Goal: Contribute content: Add original content to the website for others to see

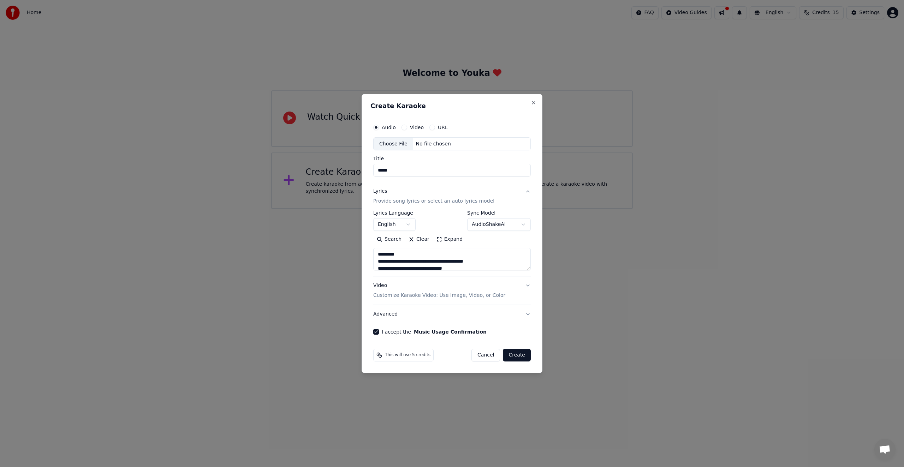
scroll to position [386, 0]
type button "on"
click at [418, 255] on textarea at bounding box center [451, 259] width 157 height 23
paste textarea "**********"
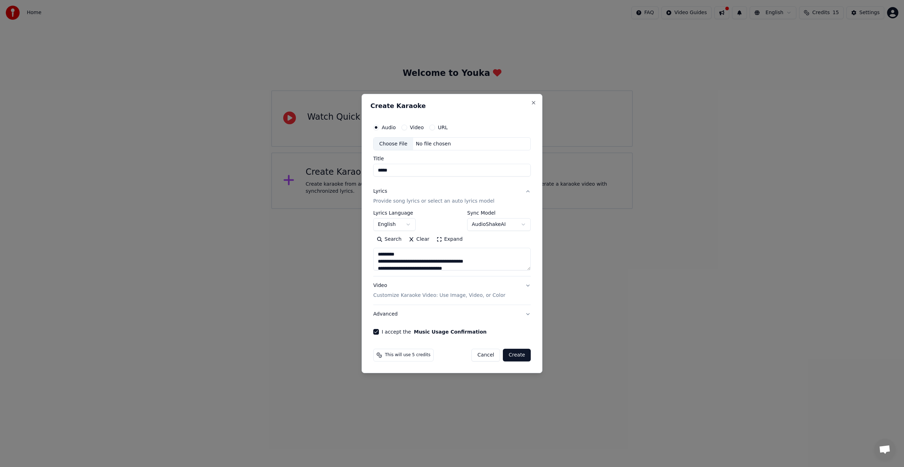
drag, startPoint x: 411, startPoint y: 255, endPoint x: 351, endPoint y: 250, distance: 61.0
click at [351, 209] on body "**********" at bounding box center [452, 104] width 904 height 209
type textarea "**********"
click at [399, 143] on div "Choose File" at bounding box center [394, 144] width 40 height 13
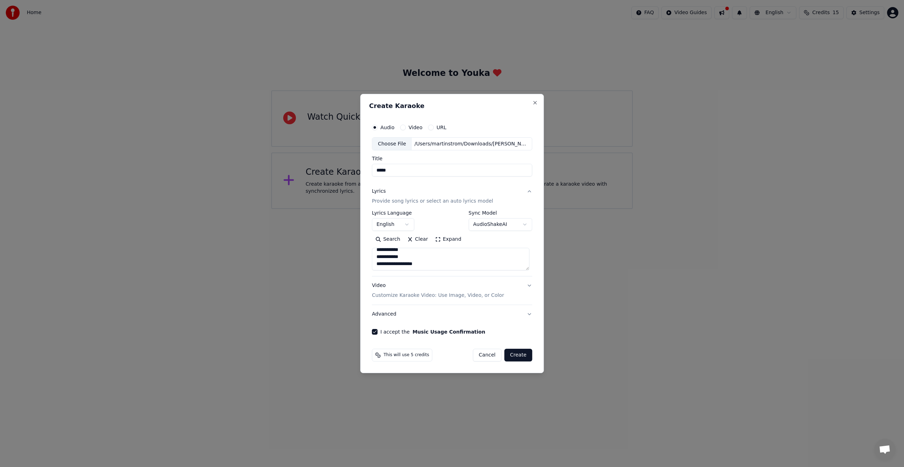
type input "********"
click at [519, 357] on button "Create" at bounding box center [518, 355] width 28 height 13
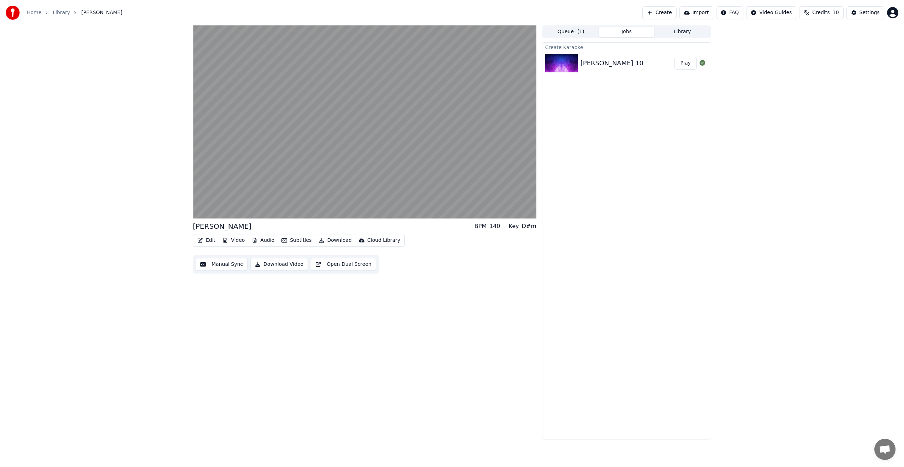
click at [270, 240] on button "Audio" at bounding box center [263, 241] width 28 height 10
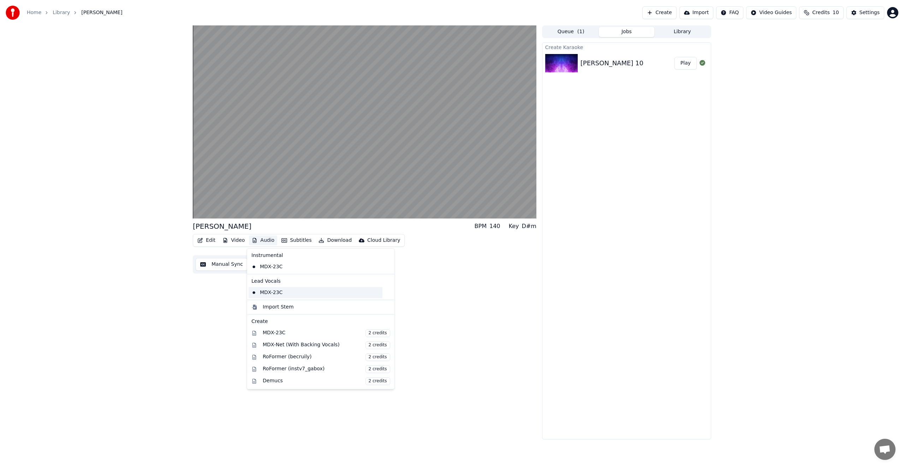
click at [278, 294] on div "MDX-23C" at bounding box center [316, 292] width 134 height 11
click at [263, 240] on button "Audio" at bounding box center [263, 241] width 28 height 10
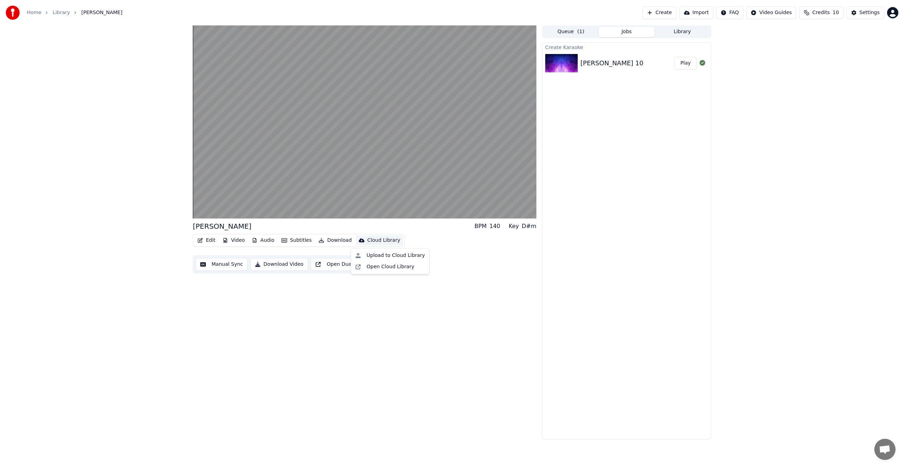
click at [245, 286] on div "[PERSON_NAME] BPM 140 Key D#m Edit Video Audio Subtitles Download Cloud Library…" at bounding box center [365, 232] width 344 height 414
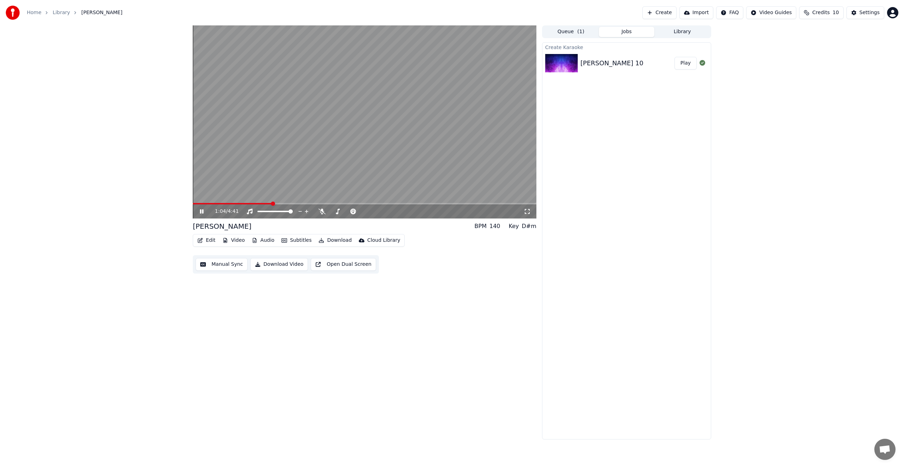
click at [201, 210] on icon at bounding box center [206, 212] width 17 height 6
click at [781, 15] on html "Home Library [PERSON_NAME] Create Import FAQ Video Guides Credits 10 Settings 1…" at bounding box center [452, 233] width 904 height 467
click at [778, 27] on div "Quick Start Guide" at bounding box center [775, 27] width 49 height 11
click at [322, 213] on icon at bounding box center [321, 212] width 7 height 6
click at [193, 202] on span at bounding box center [195, 204] width 4 height 4
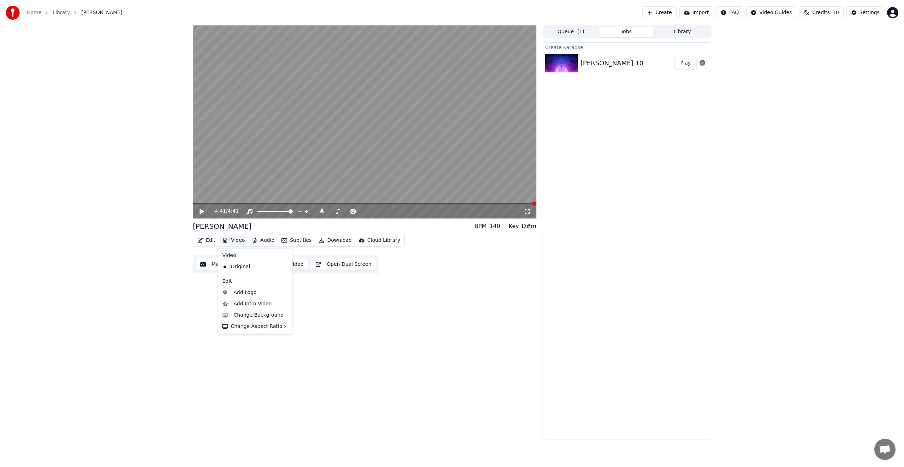
click at [240, 239] on button "Video" at bounding box center [234, 241] width 28 height 10
click at [278, 314] on div "Change Background" at bounding box center [259, 315] width 50 height 7
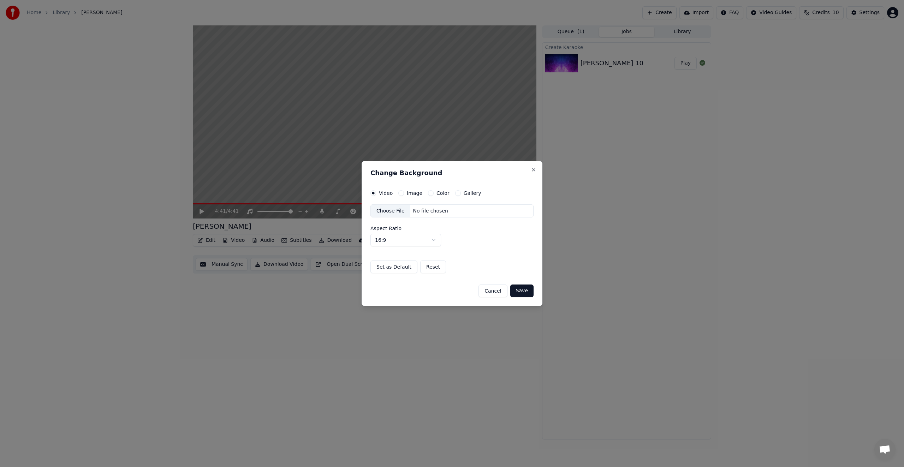
click at [502, 292] on button "Cancel" at bounding box center [492, 291] width 29 height 13
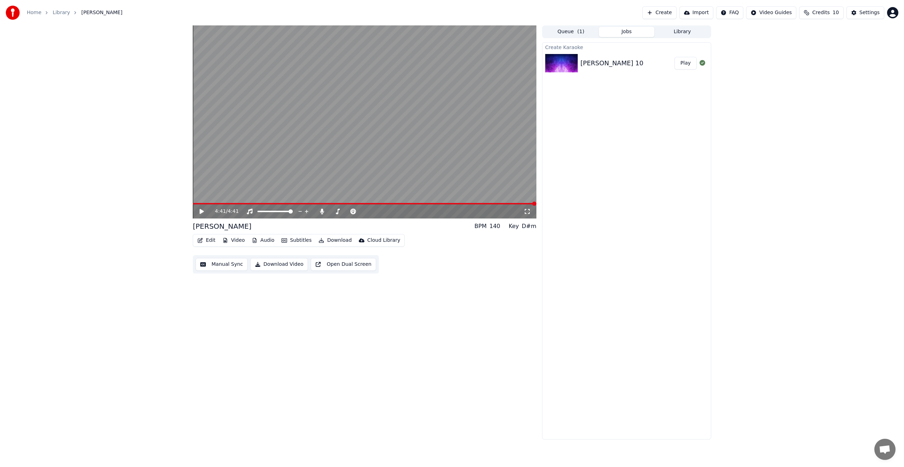
click at [229, 240] on button "Video" at bounding box center [234, 241] width 28 height 10
click at [259, 314] on div "Change Background" at bounding box center [259, 315] width 50 height 7
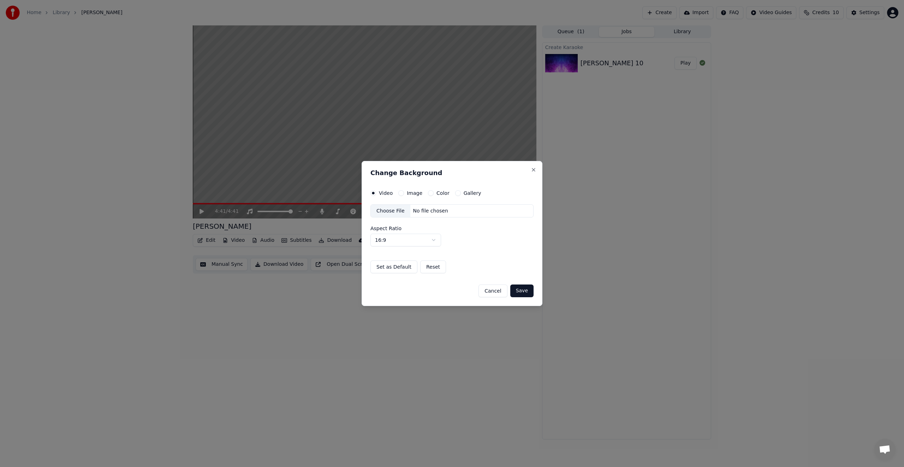
click at [396, 209] on div "Choose File" at bounding box center [391, 211] width 40 height 13
click at [519, 290] on button "Save" at bounding box center [521, 291] width 23 height 13
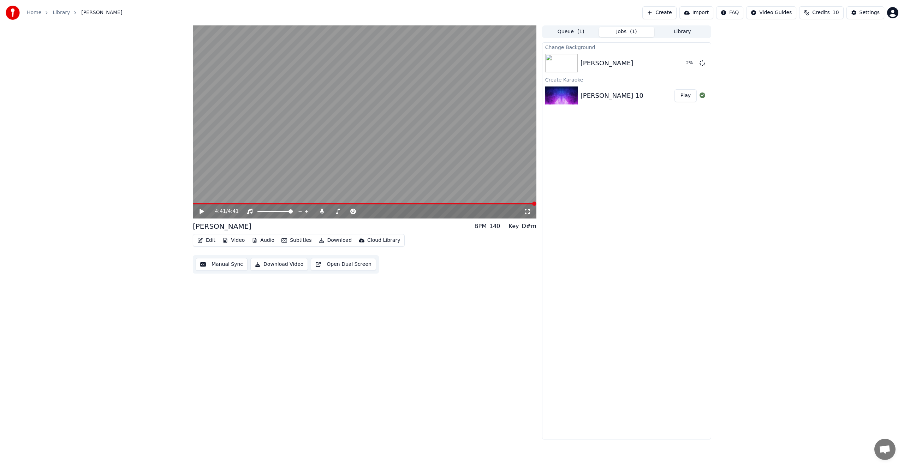
click at [198, 212] on icon at bounding box center [206, 212] width 17 height 6
click at [213, 203] on span at bounding box center [365, 203] width 344 height 1
click at [204, 210] on icon at bounding box center [206, 212] width 17 height 6
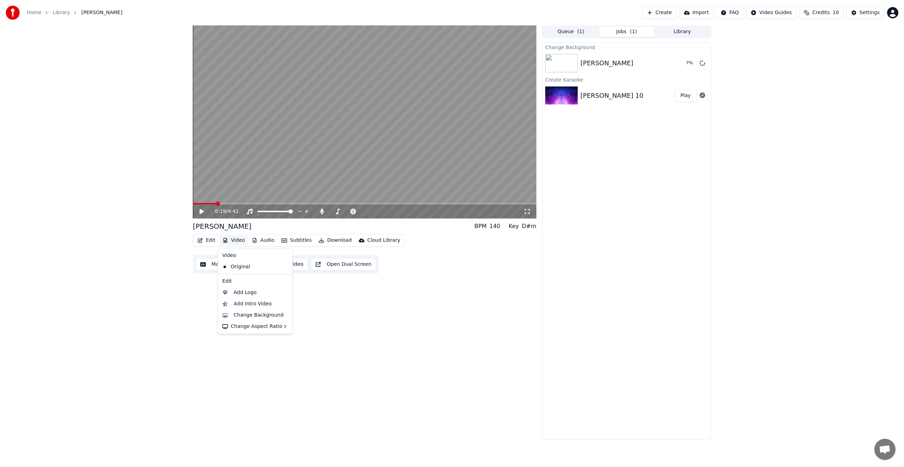
click at [233, 240] on button "Video" at bounding box center [234, 241] width 28 height 10
click at [273, 311] on div "Change Background" at bounding box center [255, 315] width 71 height 11
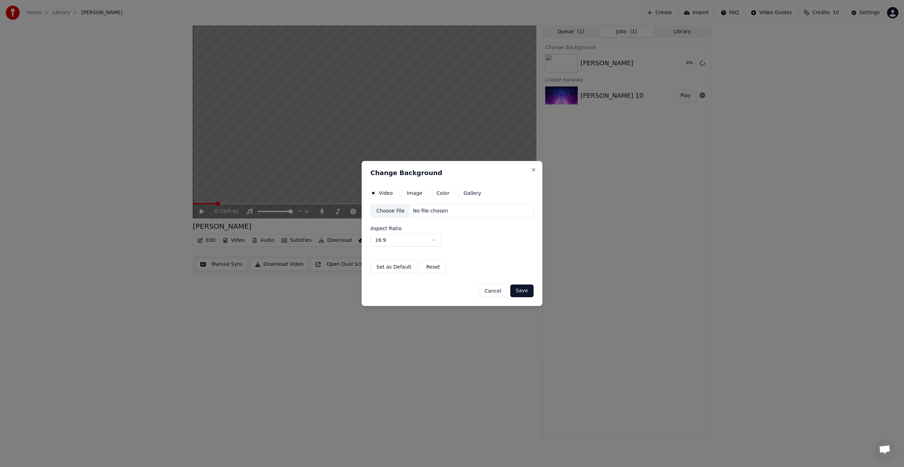
click at [387, 208] on div "Choose File" at bounding box center [391, 211] width 40 height 13
click at [404, 268] on button "Set as Default" at bounding box center [393, 267] width 47 height 13
click at [515, 292] on button "Save" at bounding box center [521, 291] width 23 height 13
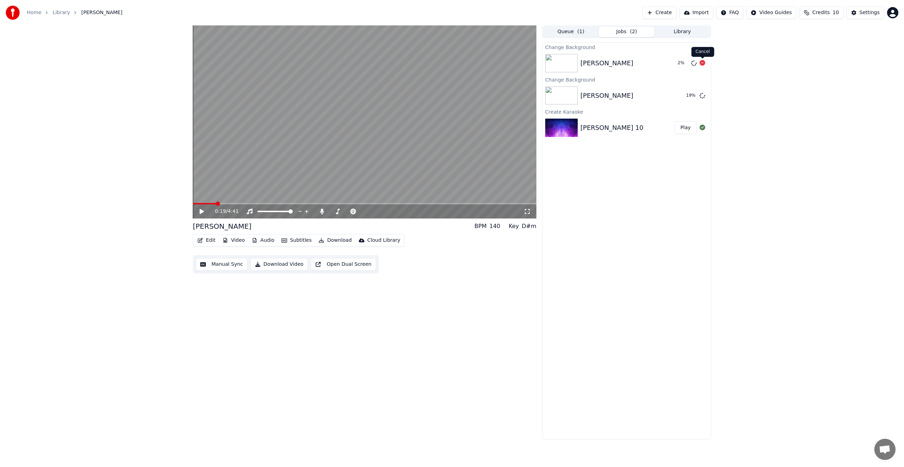
click at [702, 62] on icon at bounding box center [702, 63] width 6 height 6
click at [687, 95] on button "Play" at bounding box center [685, 95] width 22 height 13
click at [278, 205] on div "1:01 / 4:41" at bounding box center [365, 211] width 344 height 14
click at [280, 203] on span at bounding box center [365, 203] width 344 height 1
click at [297, 204] on span at bounding box center [365, 203] width 344 height 1
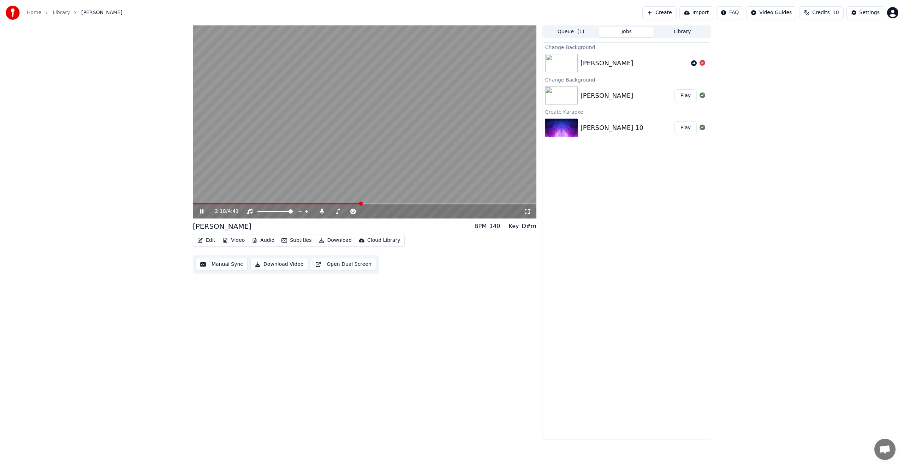
click at [202, 210] on icon at bounding box center [202, 211] width 4 height 4
click at [202, 210] on icon at bounding box center [206, 212] width 17 height 6
click at [202, 212] on icon at bounding box center [201, 211] width 4 height 5
click at [202, 212] on icon at bounding box center [202, 211] width 4 height 4
